Goal: Information Seeking & Learning: Learn about a topic

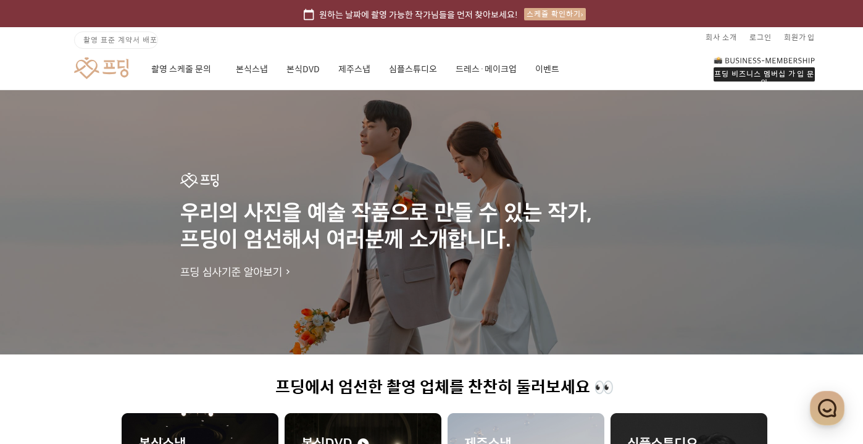
click at [122, 59] on link at bounding box center [101, 68] width 54 height 23
click at [786, 73] on div "프딩 비즈니스 멤버십 가입 문의" at bounding box center [763, 74] width 101 height 14
click at [554, 57] on link "이벤트" at bounding box center [547, 69] width 24 height 42
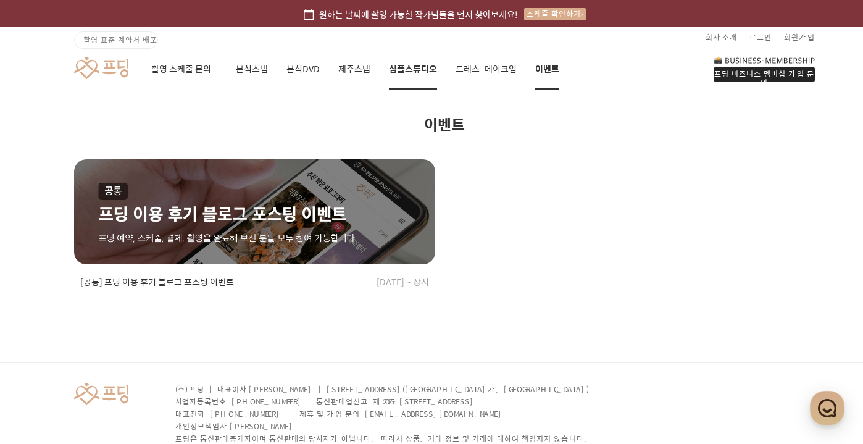
click at [423, 75] on link "심플스튜디오" at bounding box center [413, 69] width 48 height 42
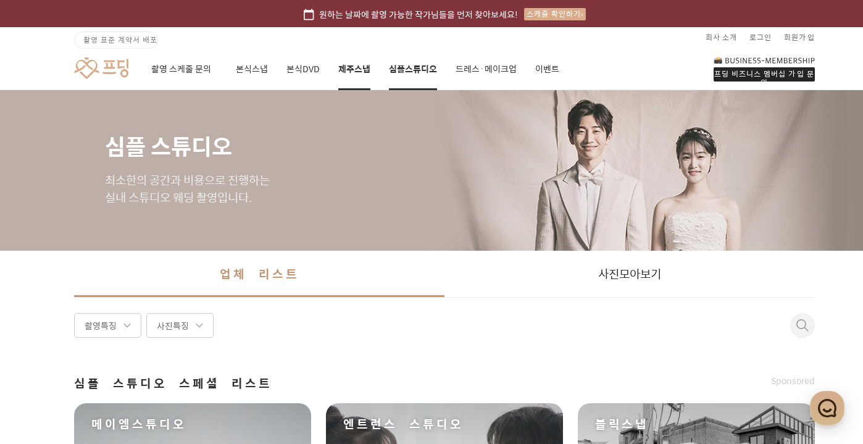
click at [349, 75] on link "제주스냅" at bounding box center [354, 69] width 32 height 42
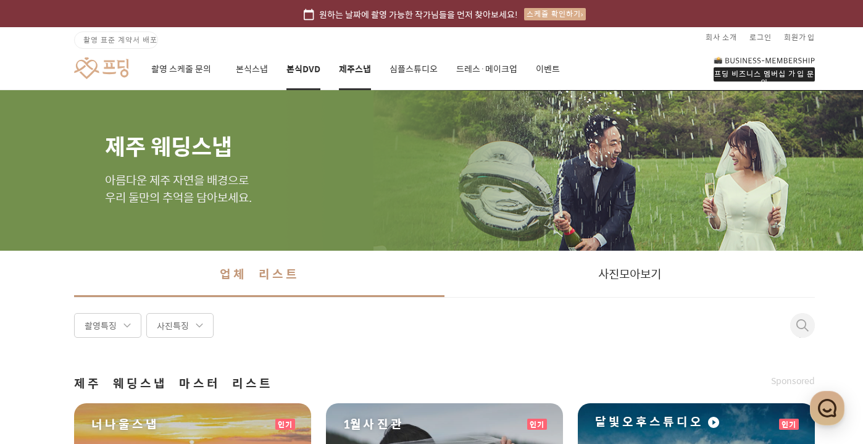
click at [309, 79] on link "본식DVD" at bounding box center [303, 69] width 34 height 42
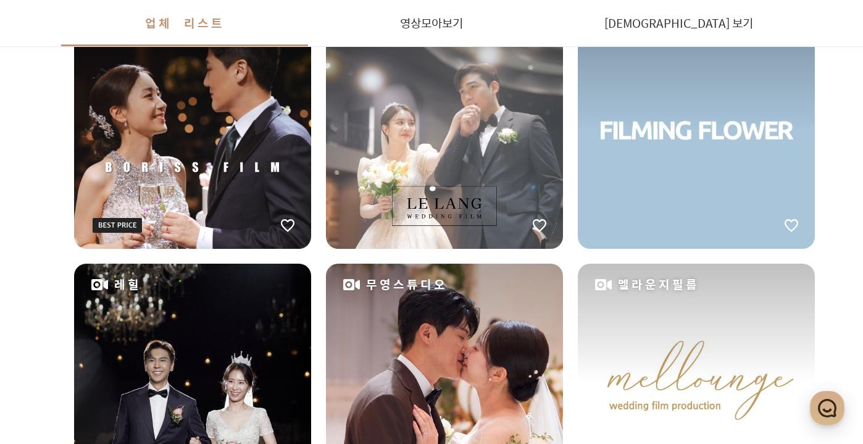
scroll to position [372, 0]
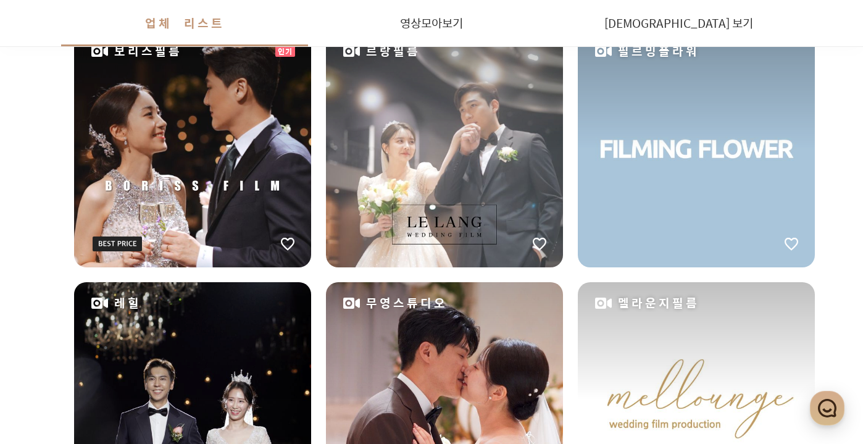
click at [230, 154] on div "보리스필름" at bounding box center [192, 148] width 237 height 237
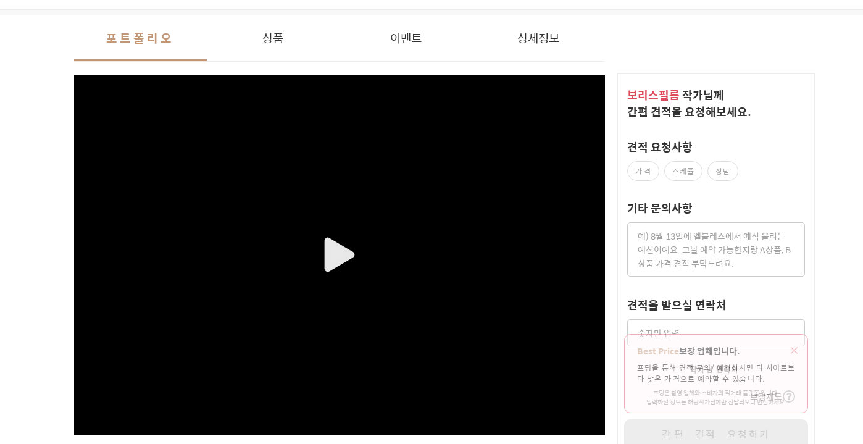
scroll to position [201, 0]
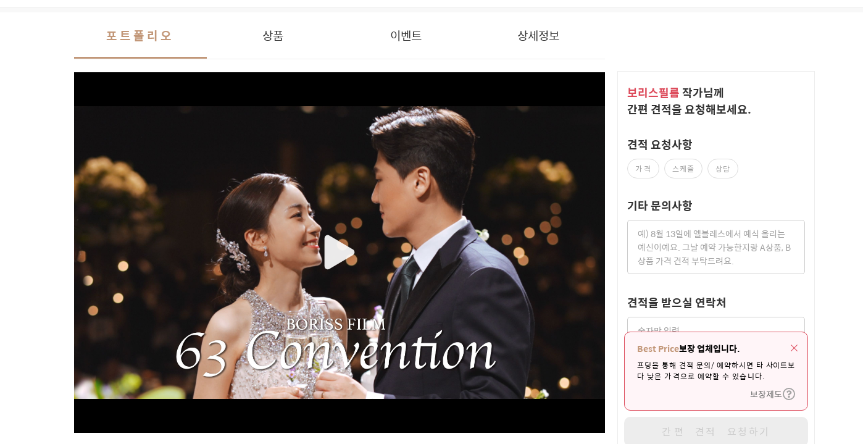
click at [351, 247] on div "button" at bounding box center [339, 252] width 531 height 293
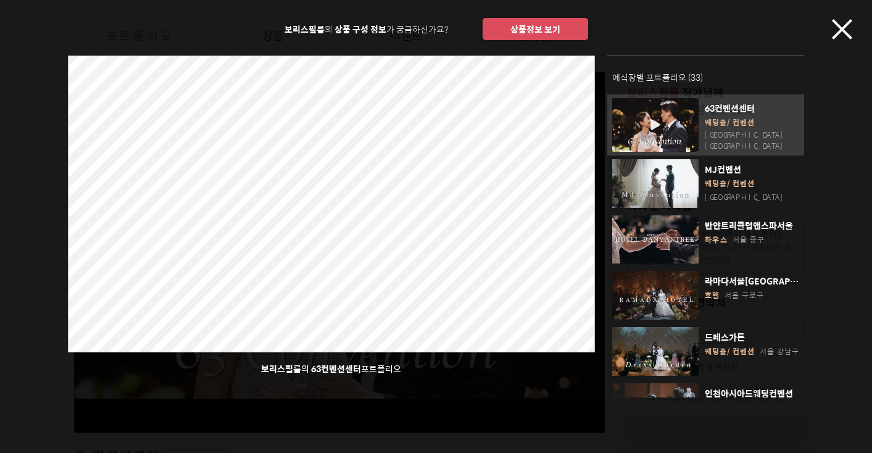
click at [852, 21] on icon "button" at bounding box center [842, 29] width 20 height 20
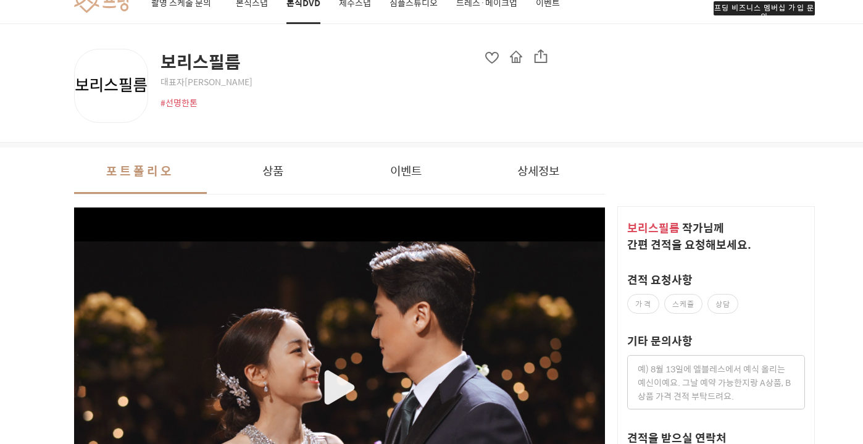
scroll to position [0, 0]
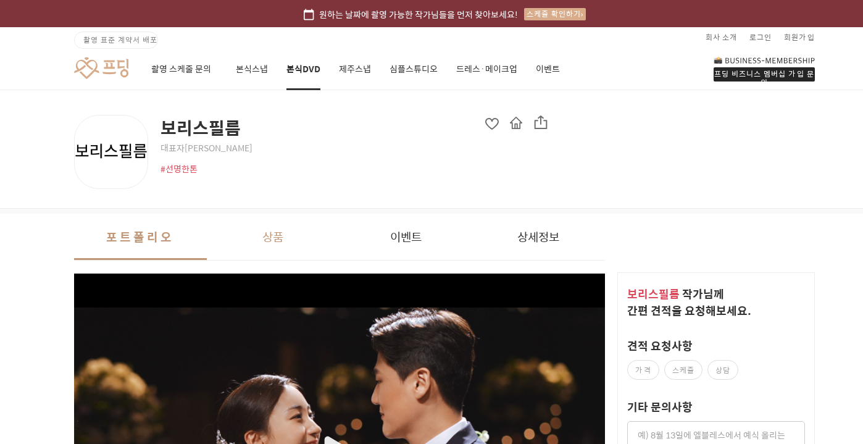
click at [287, 226] on button "상품" at bounding box center [273, 237] width 133 height 46
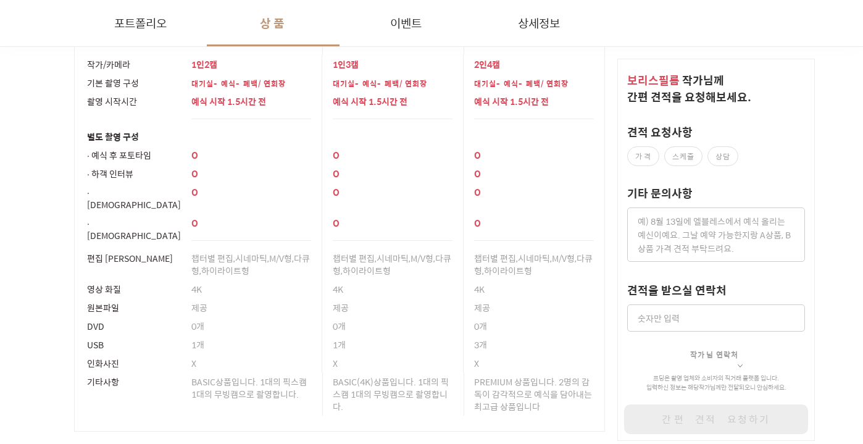
scroll to position [1185, 0]
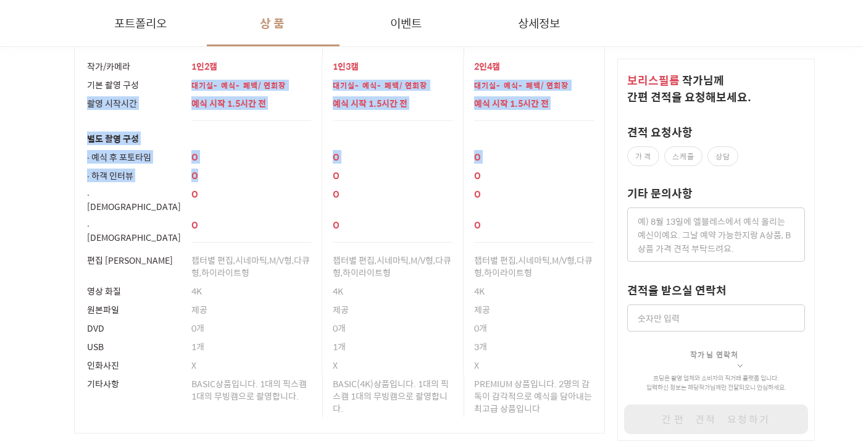
drag, startPoint x: 201, startPoint y: 87, endPoint x: 306, endPoint y: 179, distance: 140.0
click at [306, 179] on tbody "작가/카메라 1인2캠 1인3캠 2인4캠 기본 촬영 구성 대기실-예식-폐백/연회장 대기실-예식-폐백/연회장 대기실-예식-폐백/연회장 촬영 시작시…" at bounding box center [340, 245] width 530 height 376
click at [271, 136] on div at bounding box center [251, 139] width 120 height 6
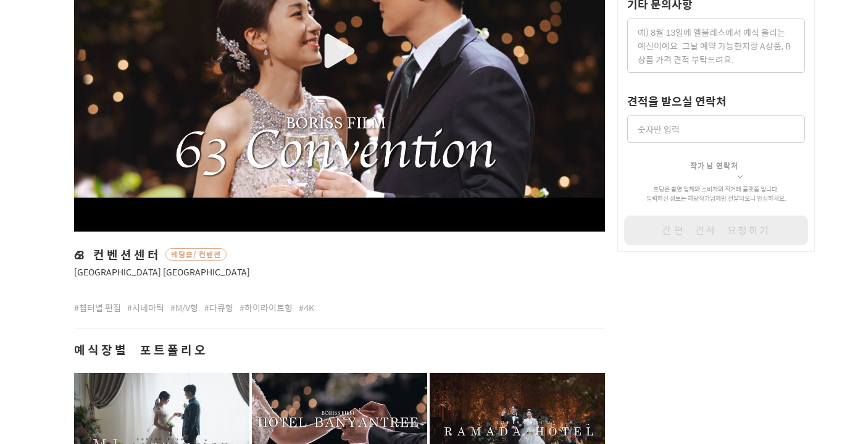
scroll to position [186, 0]
